Goal: Information Seeking & Learning: Learn about a topic

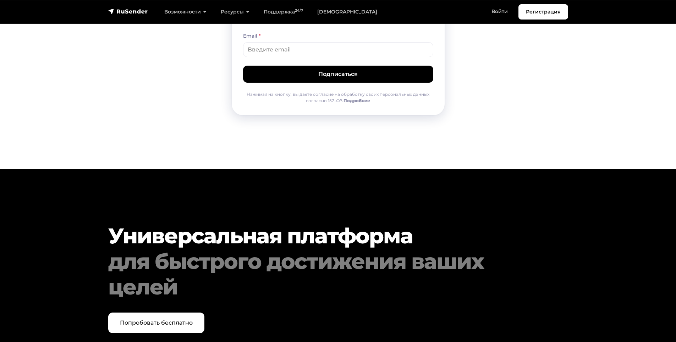
scroll to position [3625, 0]
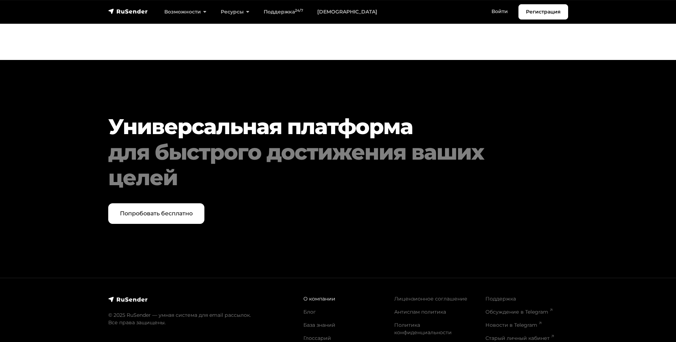
click at [320, 295] on link "О компании" at bounding box center [319, 298] width 32 height 6
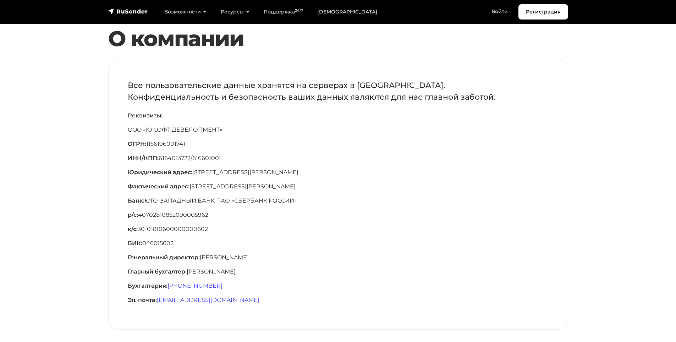
scroll to position [27, 0]
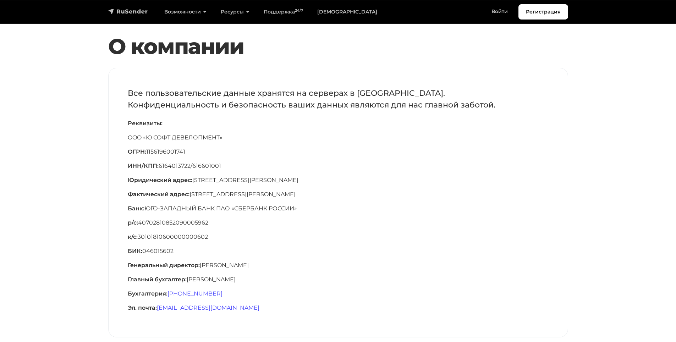
click at [128, 11] on img "navbar" at bounding box center [128, 11] width 40 height 7
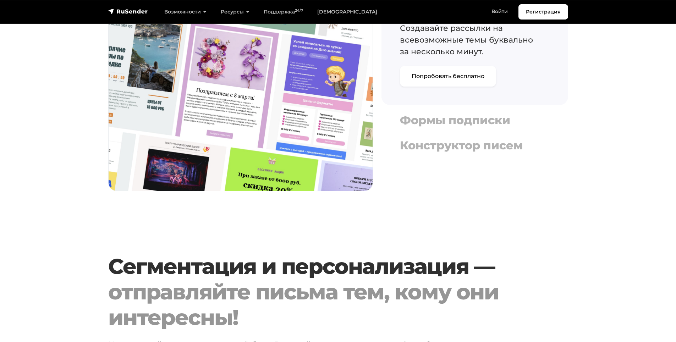
scroll to position [851, 0]
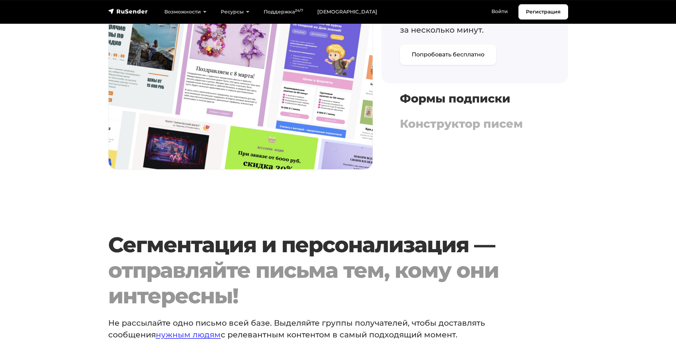
click at [509, 97] on h4 "Формы подписки" at bounding box center [475, 98] width 150 height 13
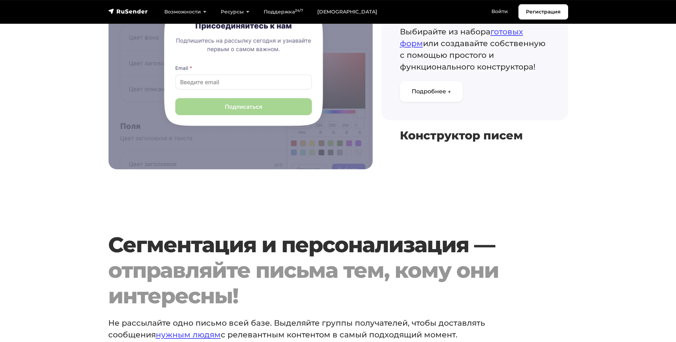
click at [496, 140] on h4 "Конструктор писем" at bounding box center [475, 135] width 150 height 13
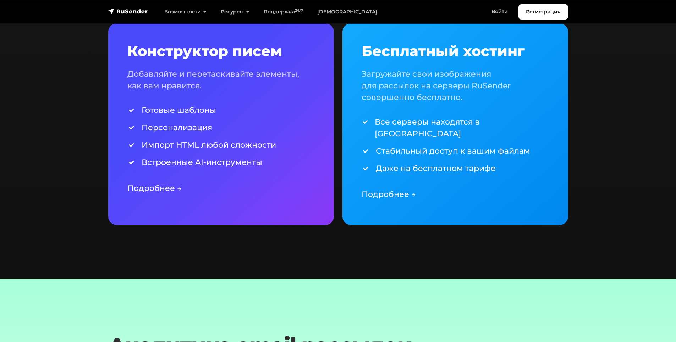
scroll to position [1667, 0]
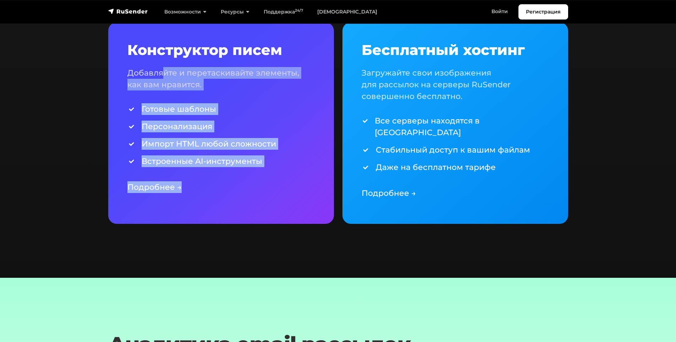
drag, startPoint x: 239, startPoint y: 198, endPoint x: 165, endPoint y: 62, distance: 154.4
click at [165, 62] on div "Конструктор писем Добавляйте и перетаскивайте элементы, как вам нравится. Готов…" at bounding box center [221, 122] width 226 height 201
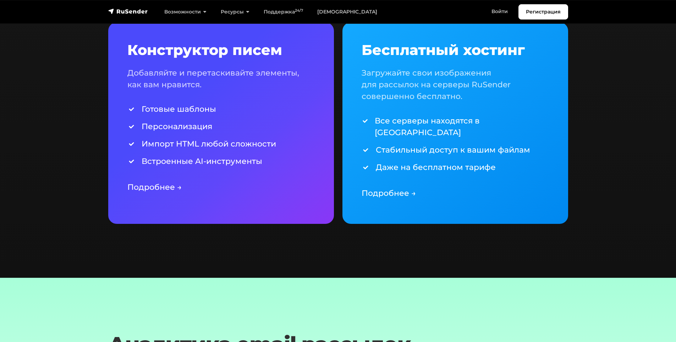
click at [508, 144] on li "Стабильный доступ к вашим файлам" at bounding box center [454, 150] width 187 height 12
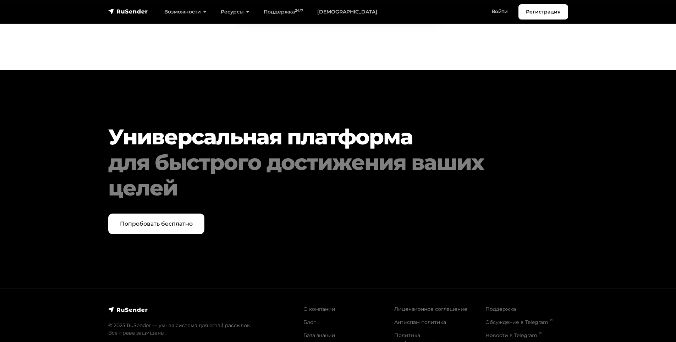
scroll to position [3599, 0]
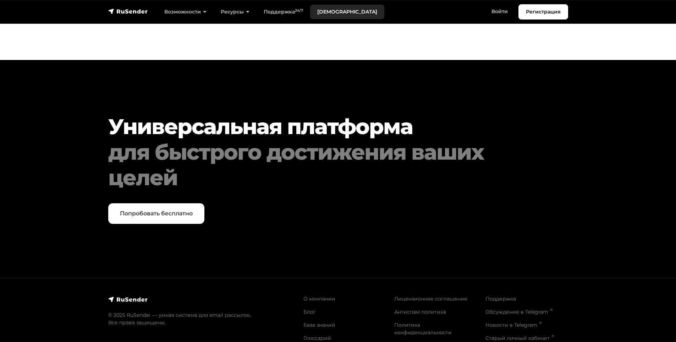
click at [331, 9] on link "[DEMOGRAPHIC_DATA]" at bounding box center [347, 12] width 74 height 15
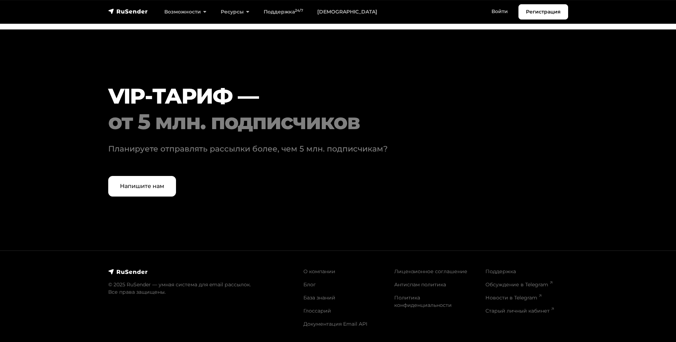
scroll to position [2134, 0]
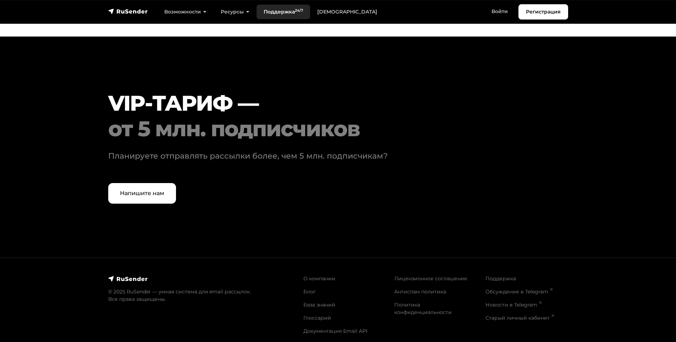
click at [278, 13] on link "Поддержка 24/7" at bounding box center [283, 12] width 54 height 15
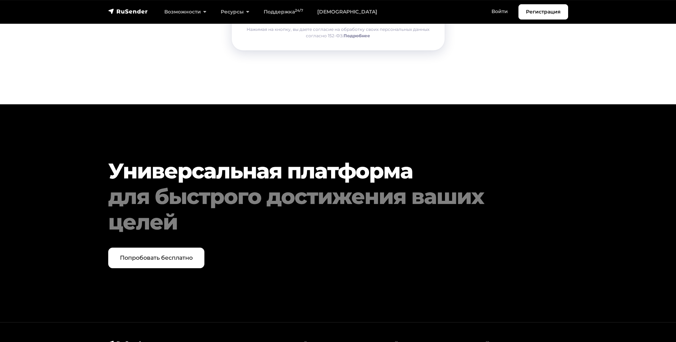
scroll to position [1834, 0]
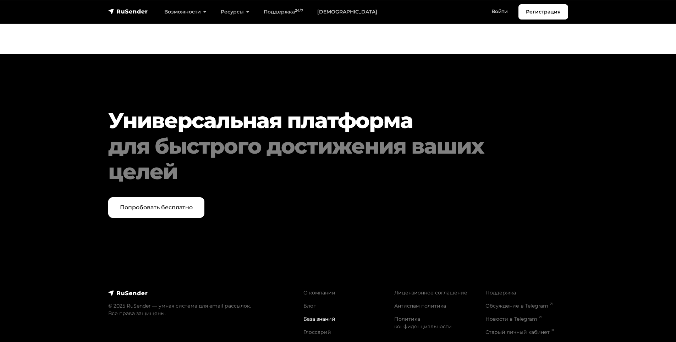
click at [316, 316] on link "База знаний" at bounding box center [319, 319] width 32 height 6
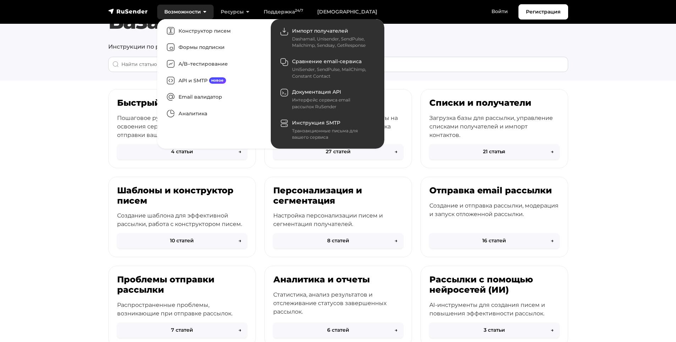
click at [185, 14] on link "Возможности" at bounding box center [185, 12] width 56 height 15
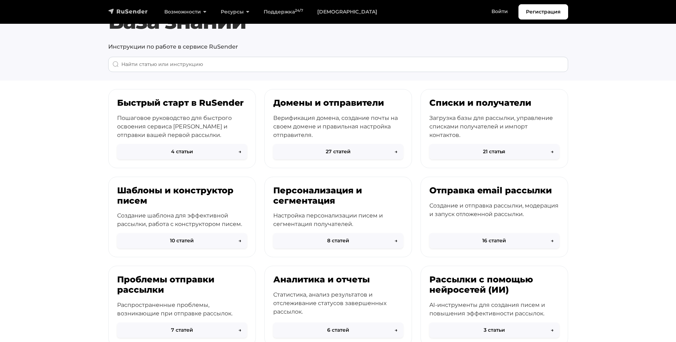
click at [133, 12] on img "navbar" at bounding box center [128, 11] width 40 height 7
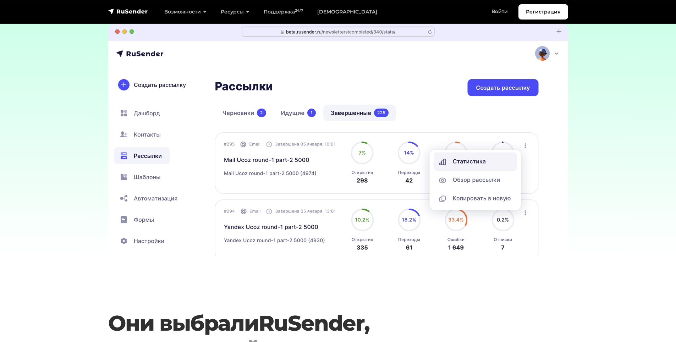
scroll to position [2122, 0]
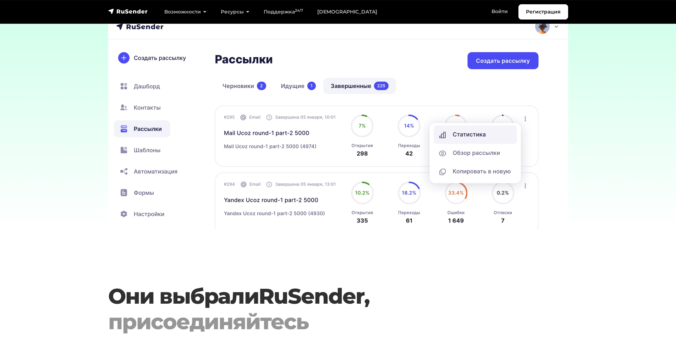
click at [499, 148] on img at bounding box center [338, 112] width 460 height 234
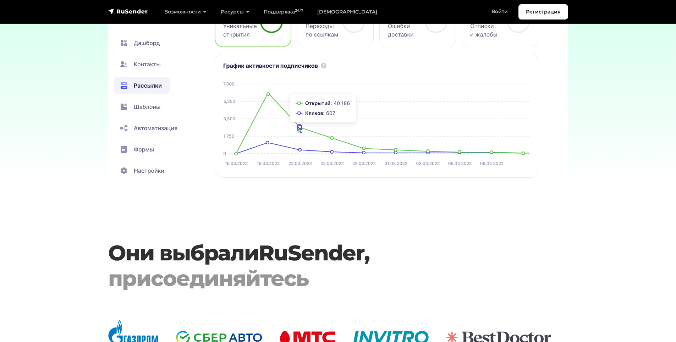
scroll to position [2263, 0]
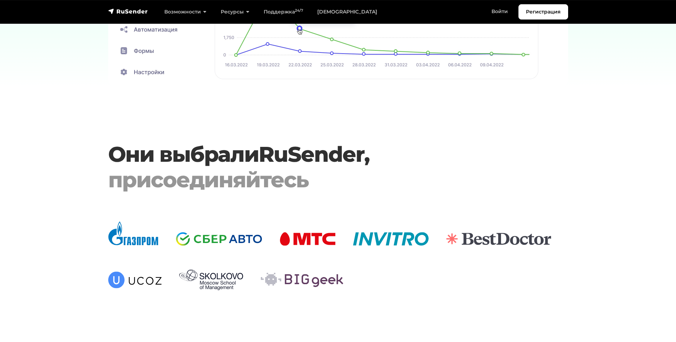
click at [257, 174] on div "присоединяйтесь" at bounding box center [318, 180] width 421 height 26
click at [269, 148] on link "RuSender" at bounding box center [311, 154] width 105 height 26
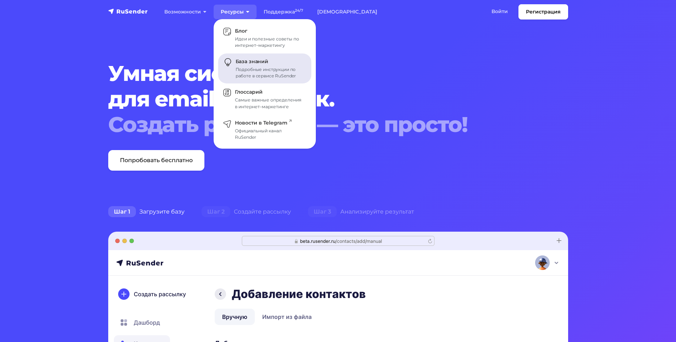
click at [243, 67] on div "Подробные инструкции по работе в сервисе RuSender" at bounding box center [268, 72] width 67 height 13
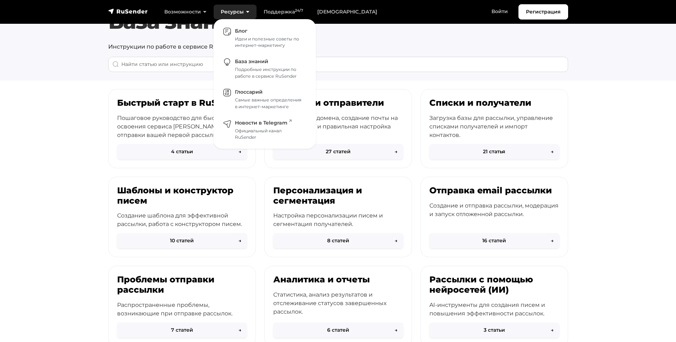
click at [244, 14] on link "Ресурсы" at bounding box center [234, 12] width 43 height 15
